Goal: Transaction & Acquisition: Purchase product/service

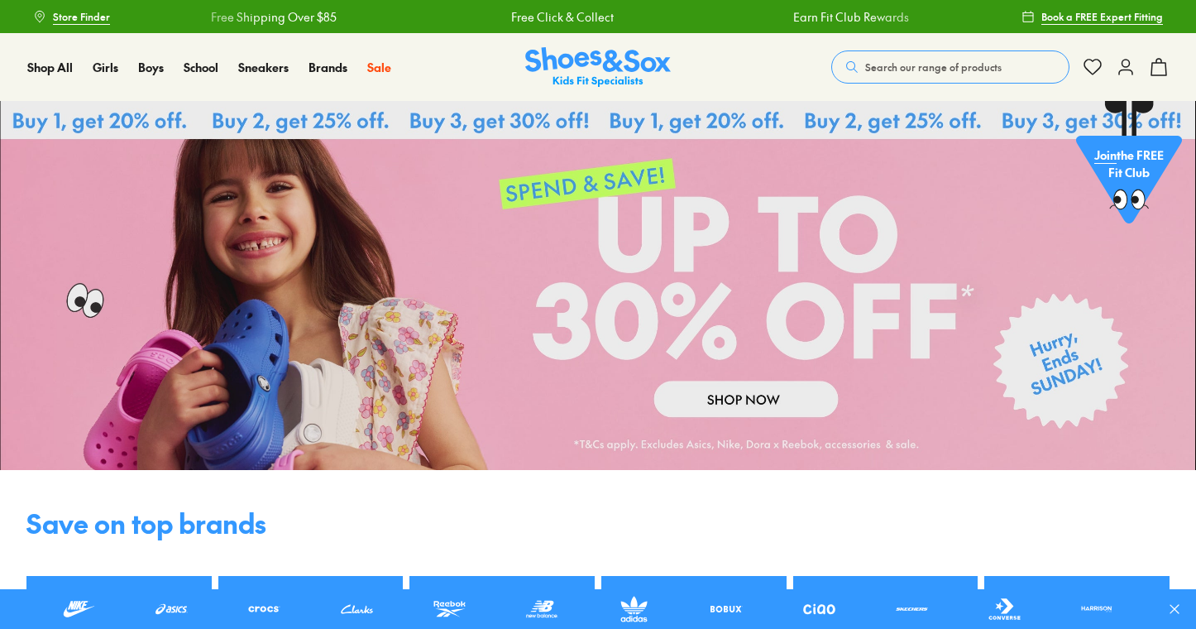
click at [897, 83] on button "Search our range of products" at bounding box center [950, 66] width 238 height 33
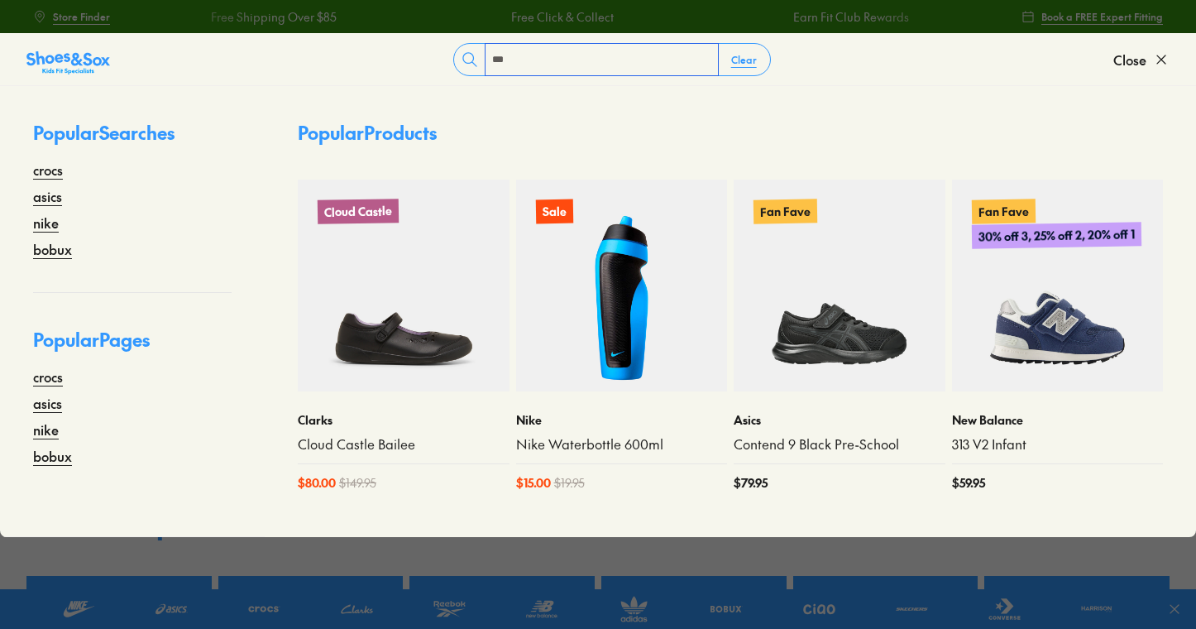
type input "***"
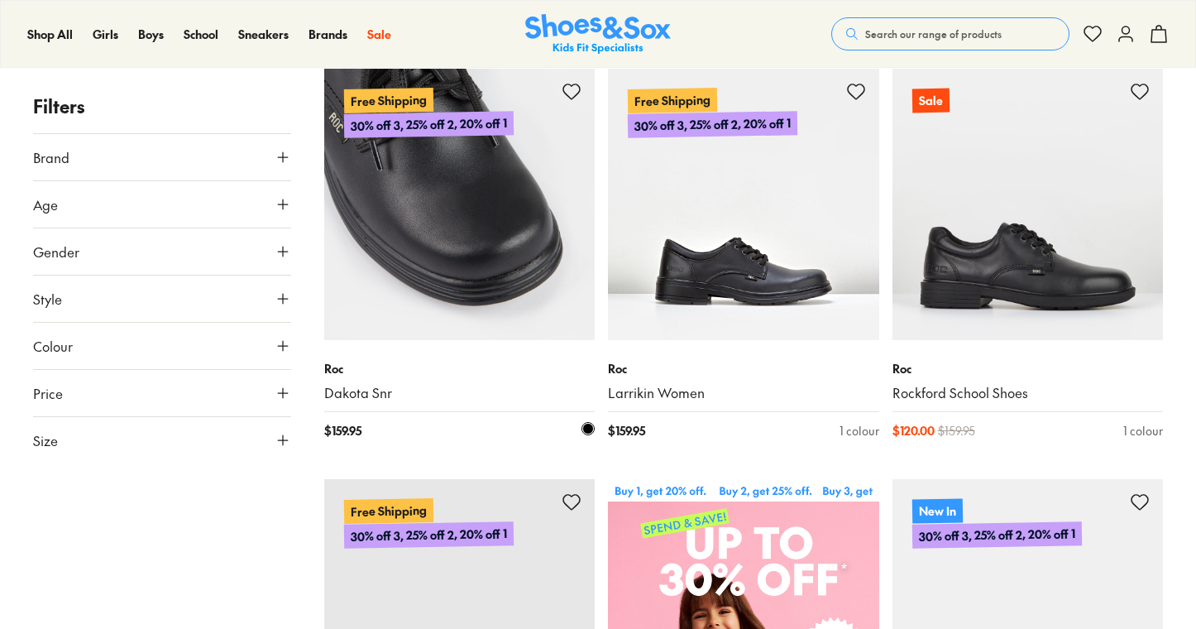
scroll to position [58, 0]
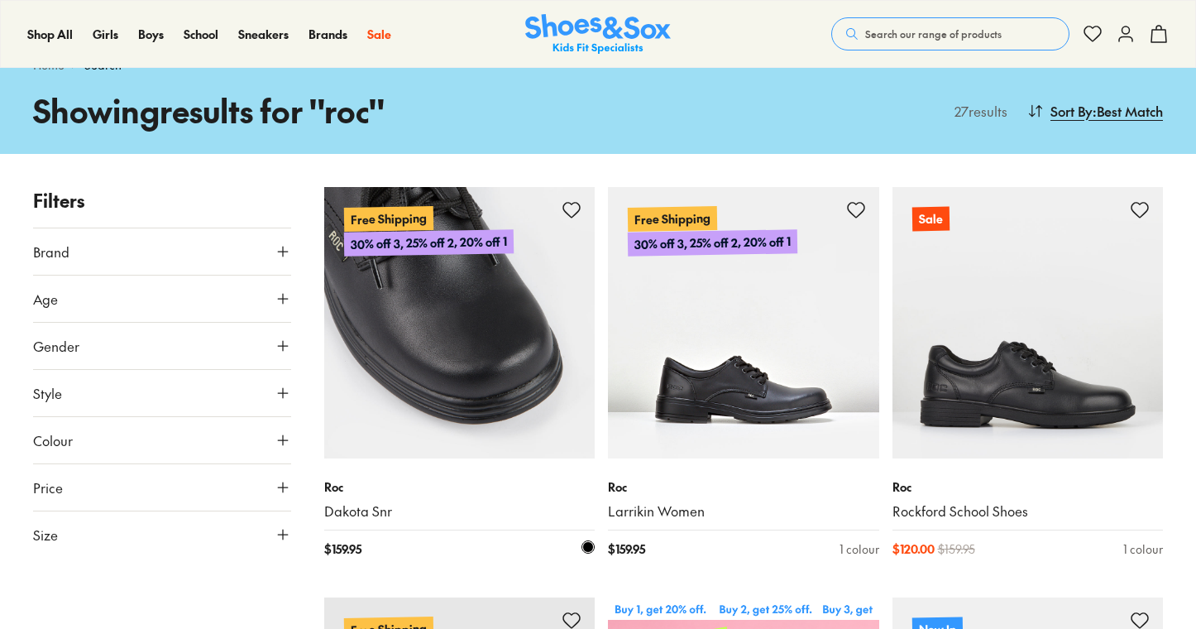
click at [507, 266] on img at bounding box center [459, 322] width 271 height 271
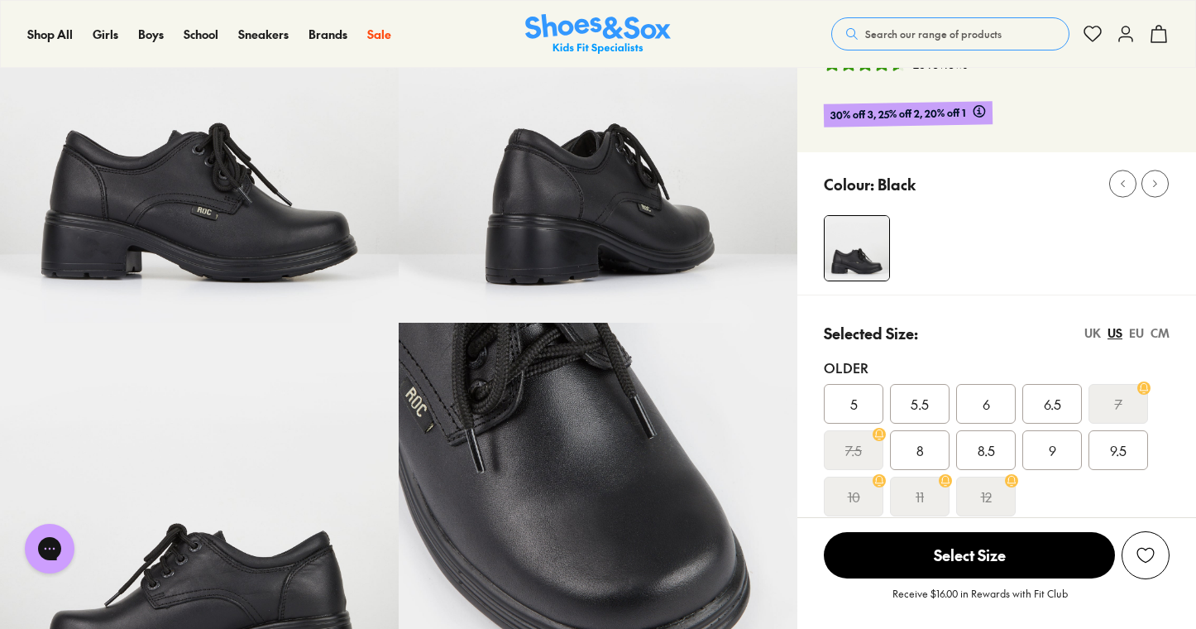
select select "*"
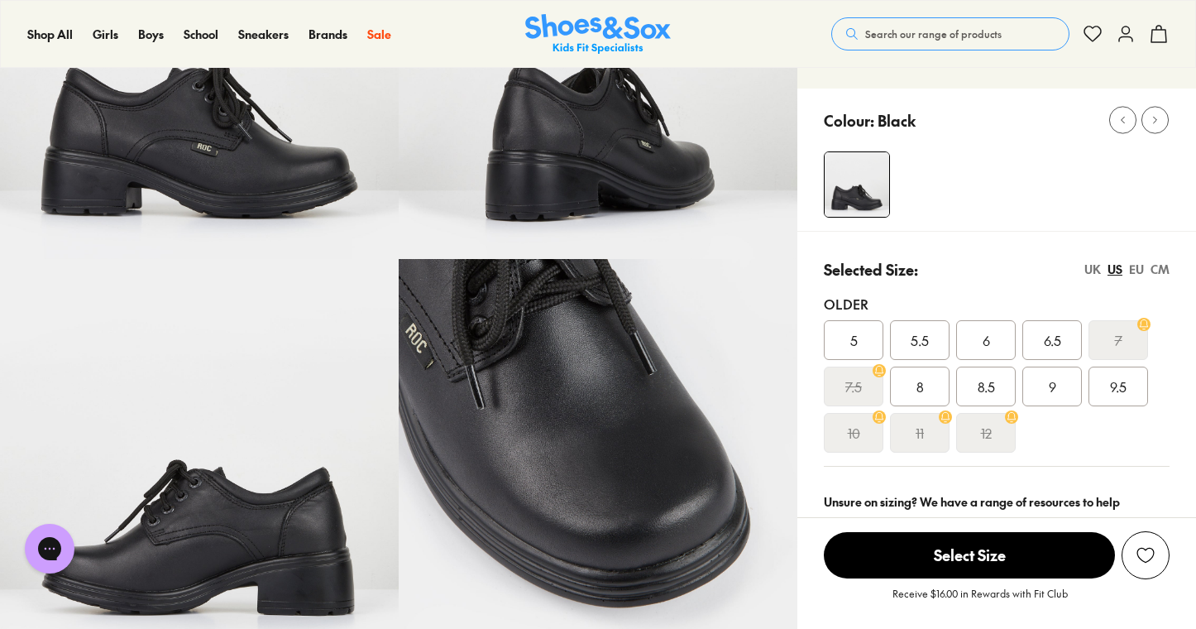
scroll to position [253, 0]
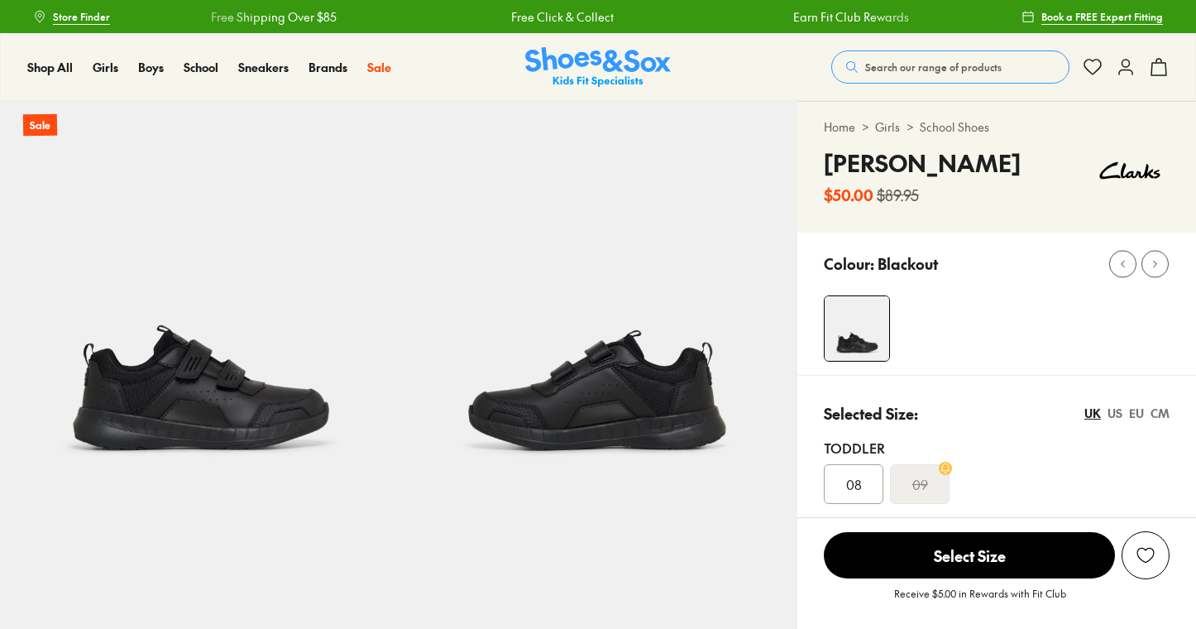
select select "*"
